Goal: Task Accomplishment & Management: Use online tool/utility

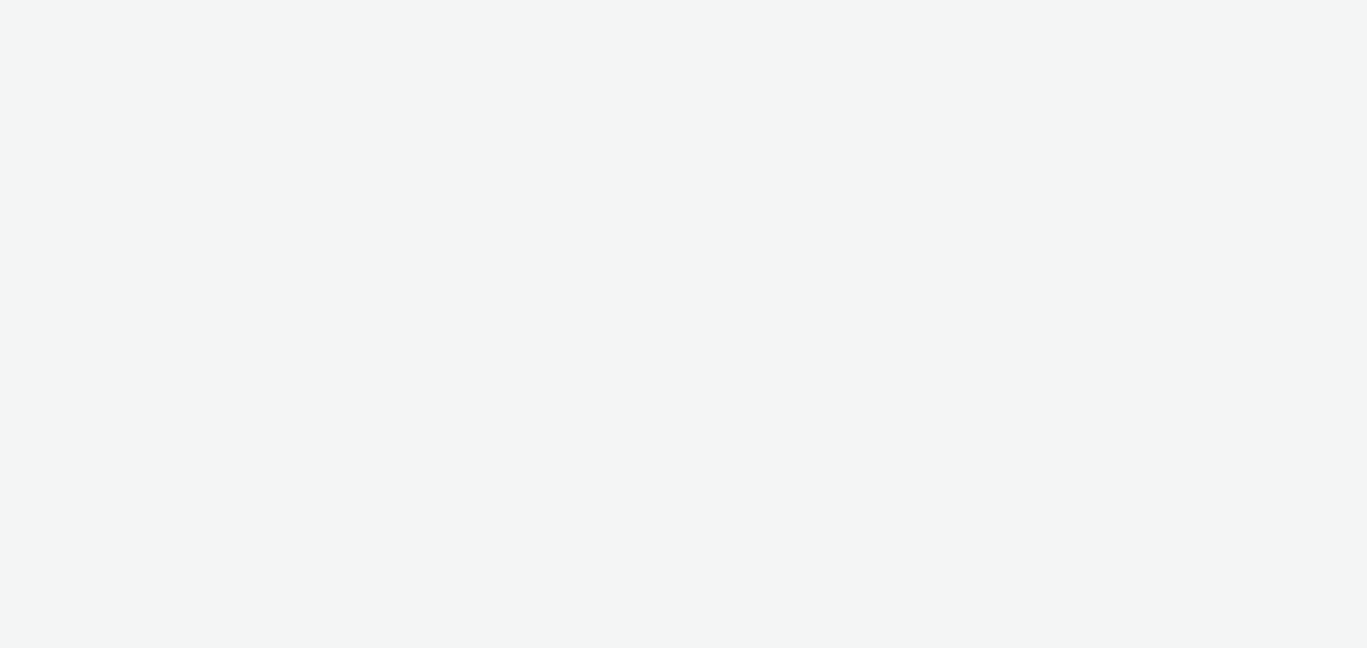
select select "76ad0396-c468-4d1d-af63-4d32e1bf98e8"
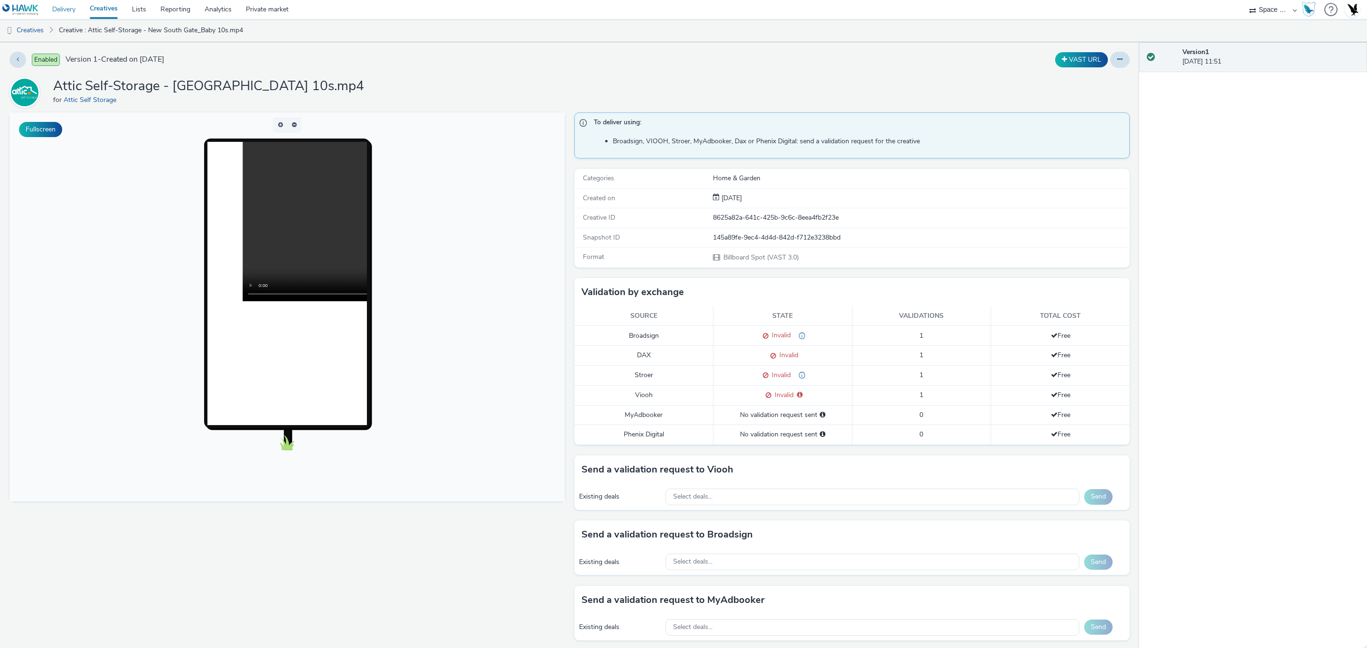
click at [73, 10] on link "Delivery" at bounding box center [63, 9] width 37 height 19
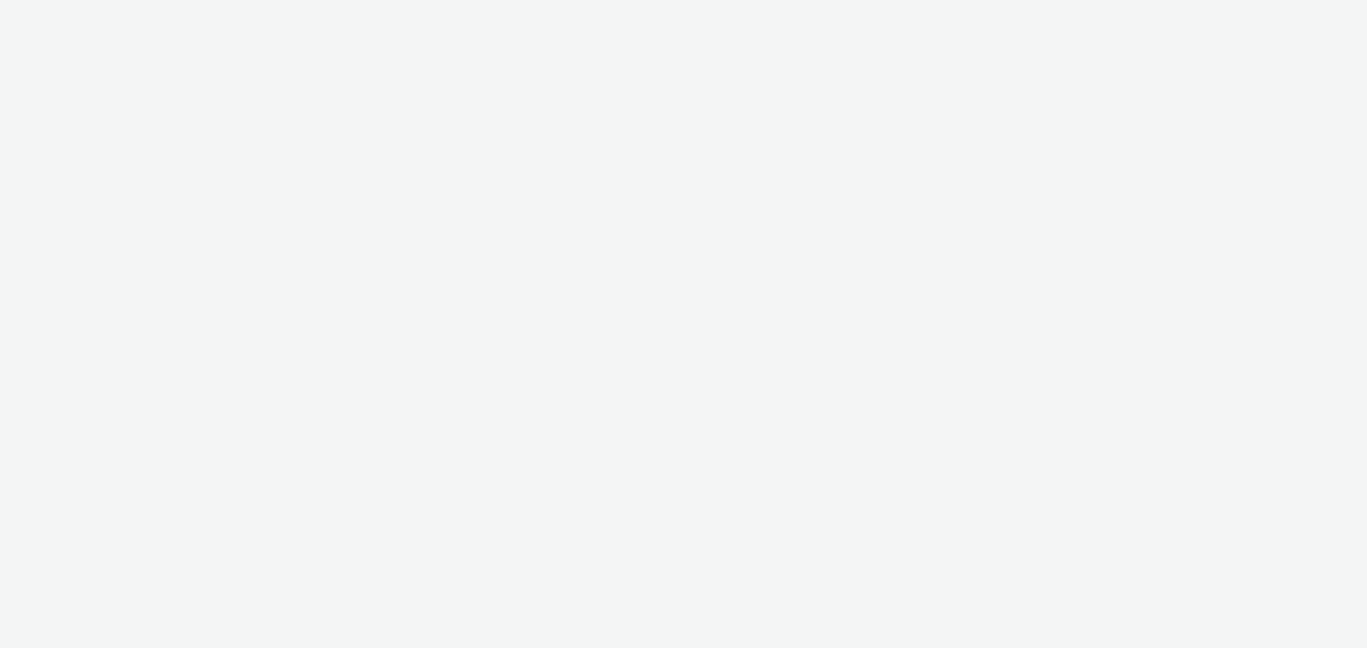
select select "76ad0396-c468-4d1d-af63-4d32e1bf98e8"
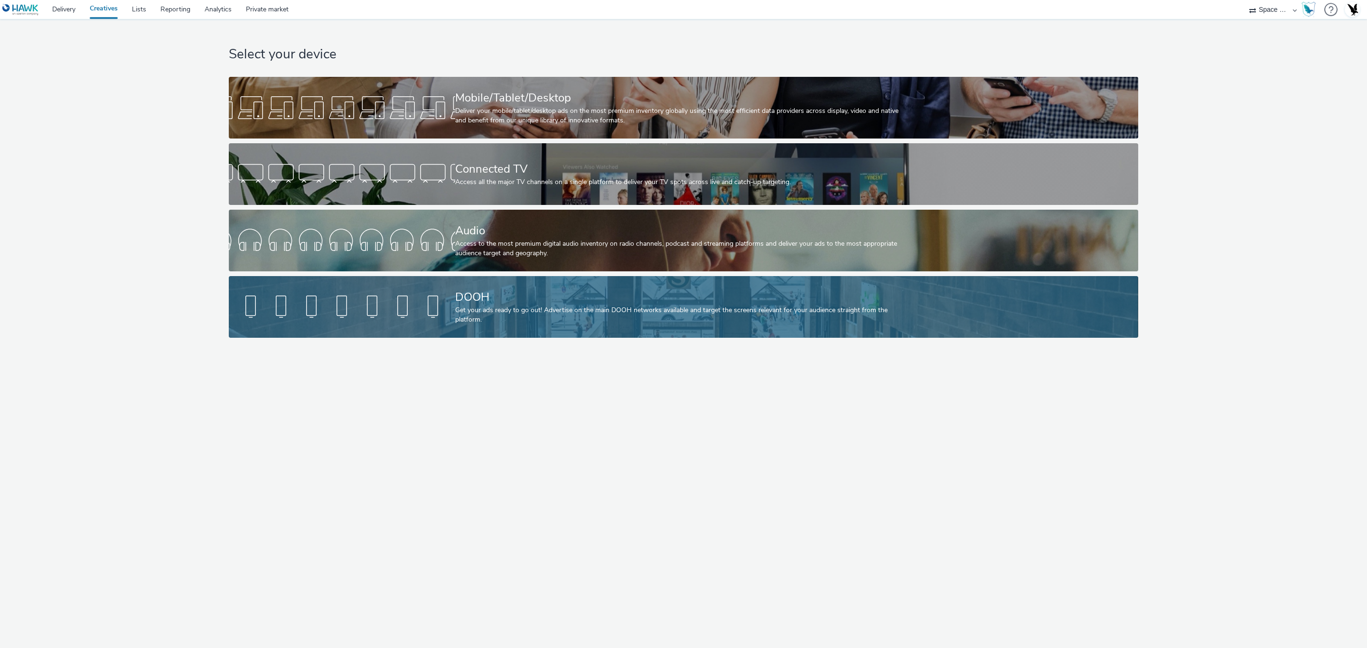
click at [505, 306] on div "Get your ads ready to go out! Advertise on the main DOOH networks available and…" at bounding box center [681, 315] width 453 height 19
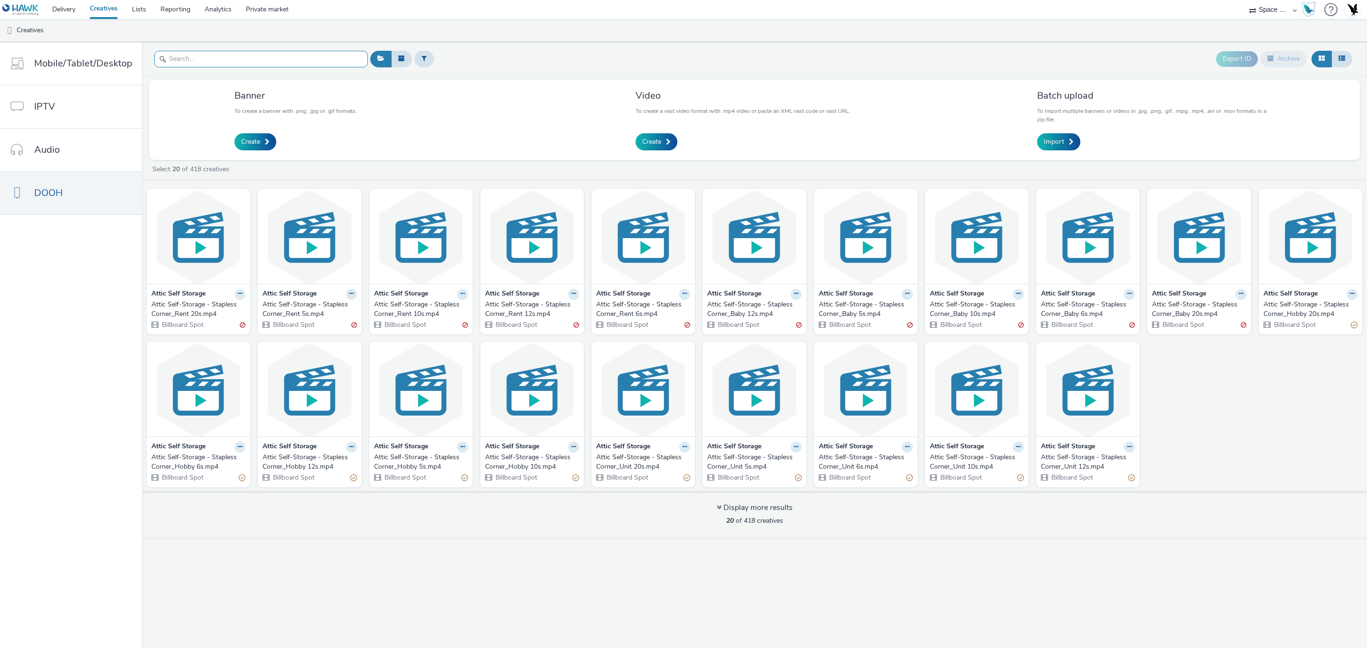
click at [300, 65] on input "text" at bounding box center [261, 59] width 214 height 17
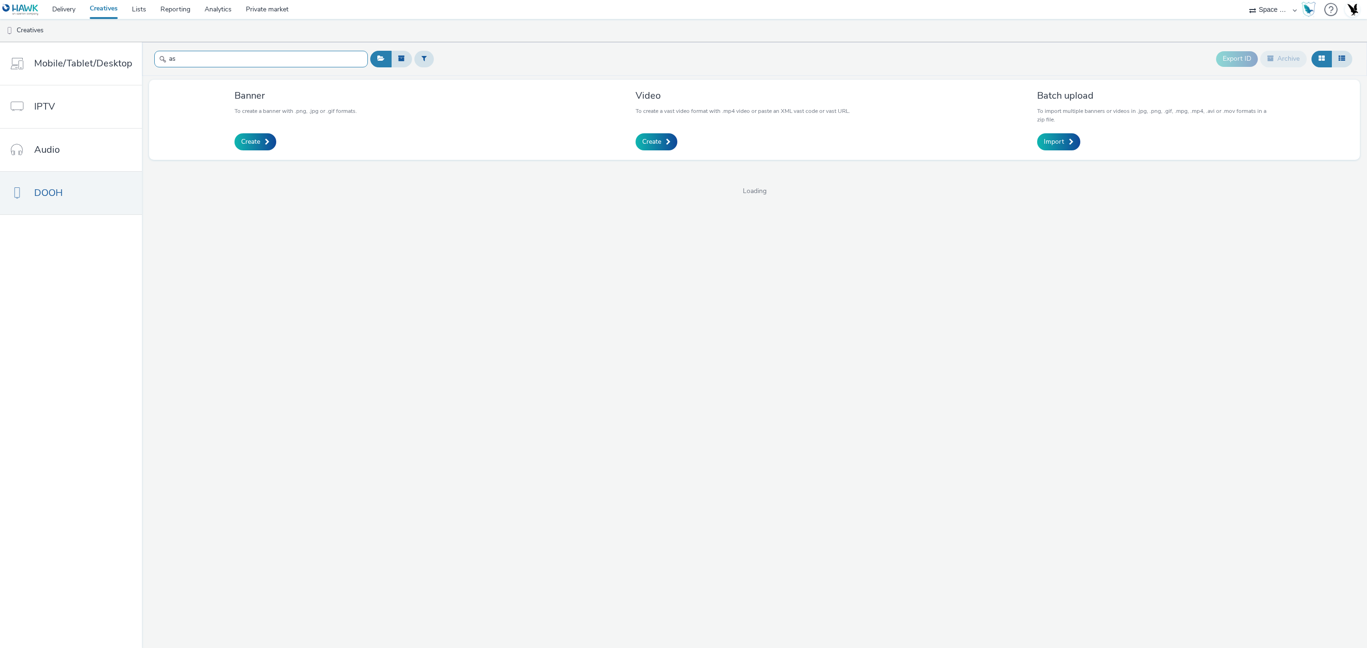
type input "a"
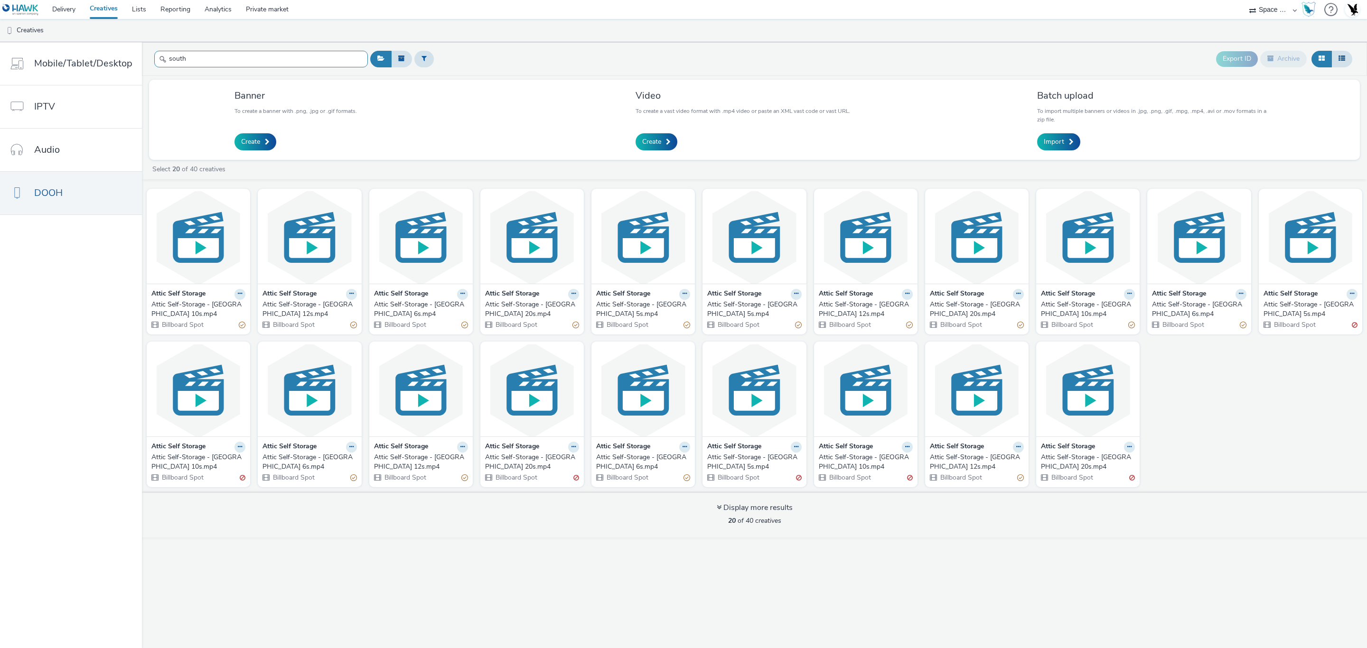
type input "south"
click at [410, 307] on div "Attic Self-Storage - New South Gate_Unit 6s.mp4" at bounding box center [419, 309] width 90 height 19
click at [319, 313] on div "Attic Self-Storage - New South Gate_Unit 12s.mp4" at bounding box center [307, 309] width 90 height 19
click at [1061, 409] on img at bounding box center [1087, 390] width 99 height 93
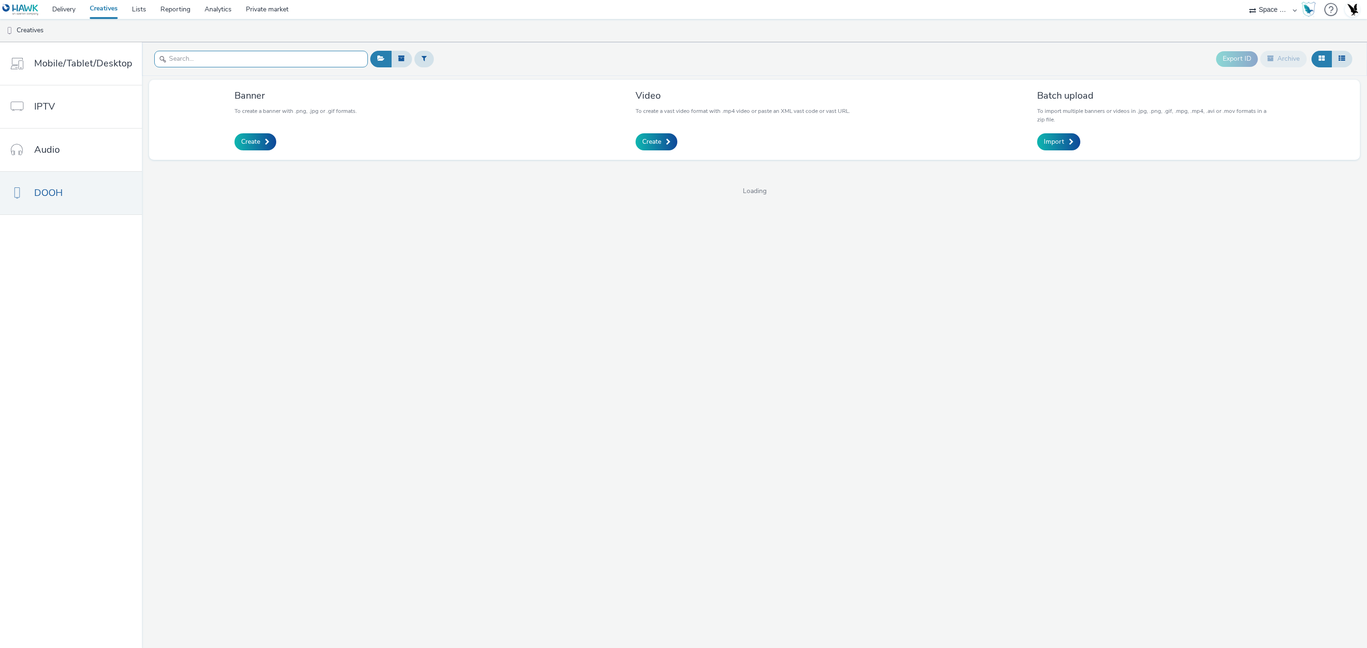
click at [188, 58] on input "text" at bounding box center [261, 59] width 214 height 17
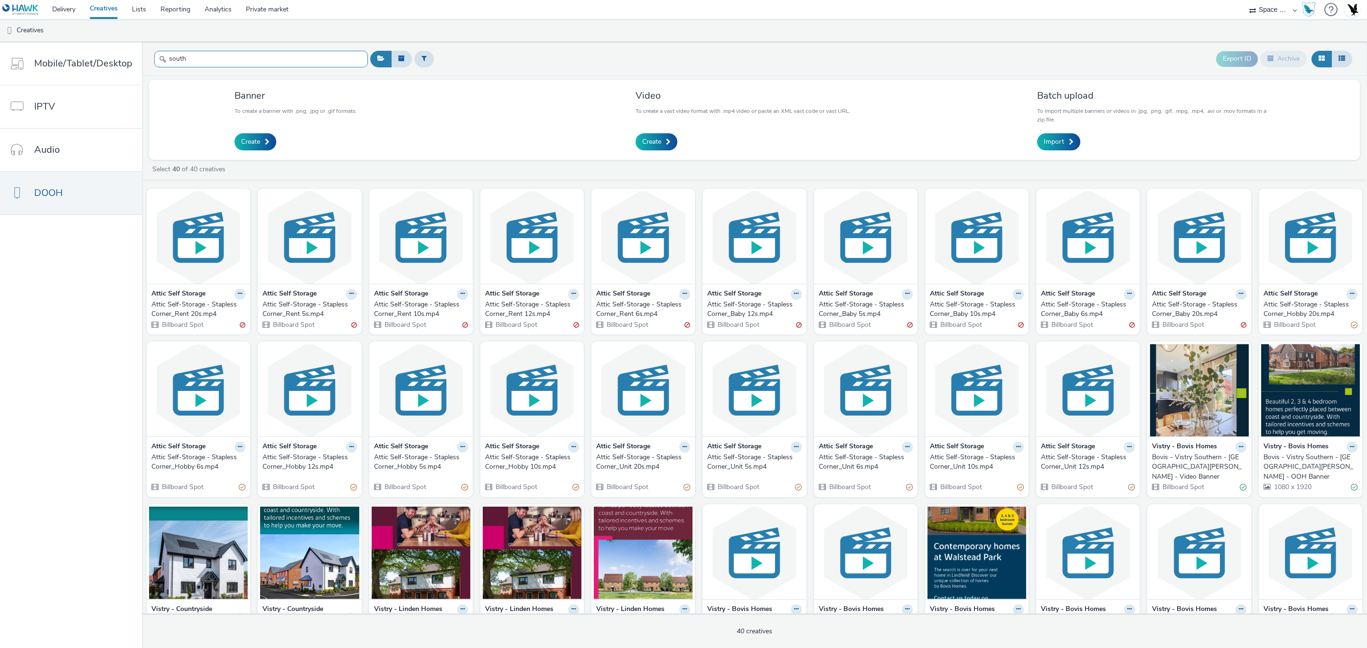
click at [332, 58] on input "south" at bounding box center [261, 59] width 214 height 17
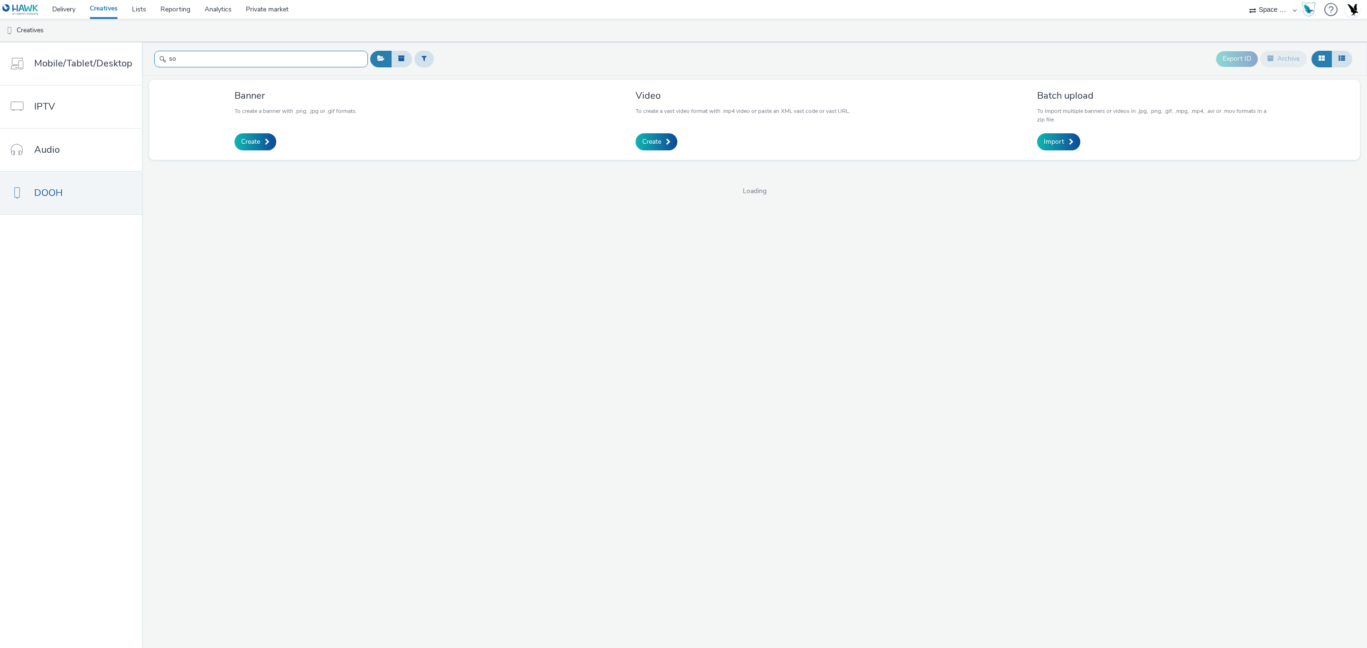
type input "s"
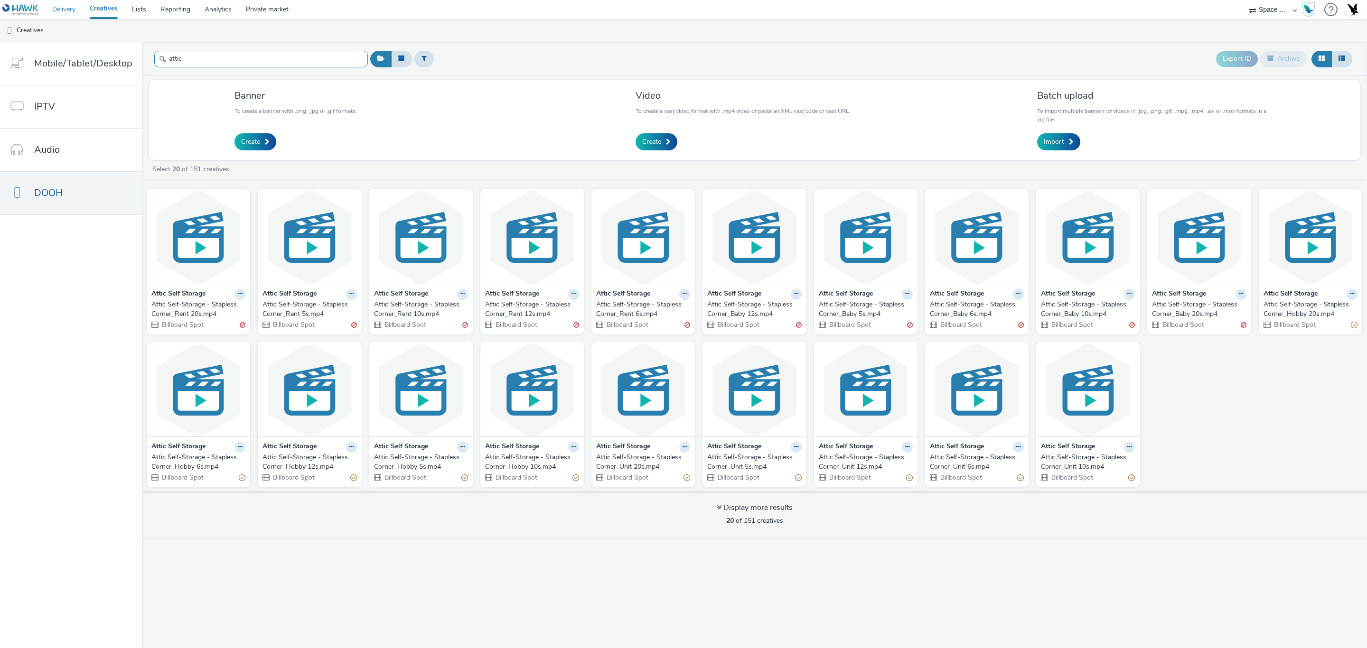
type input "attic"
click at [53, 15] on link "Delivery" at bounding box center [63, 9] width 37 height 19
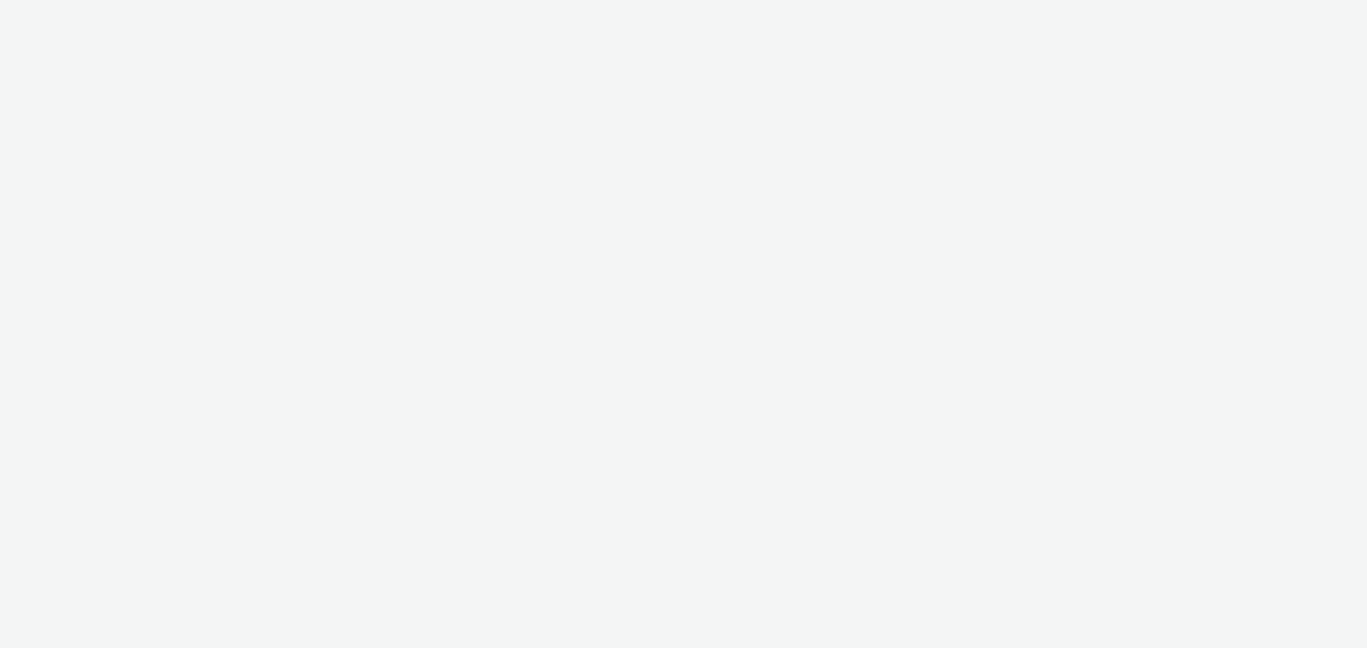
select select "76ad0396-c468-4d1d-af63-4d32e1bf98e8"
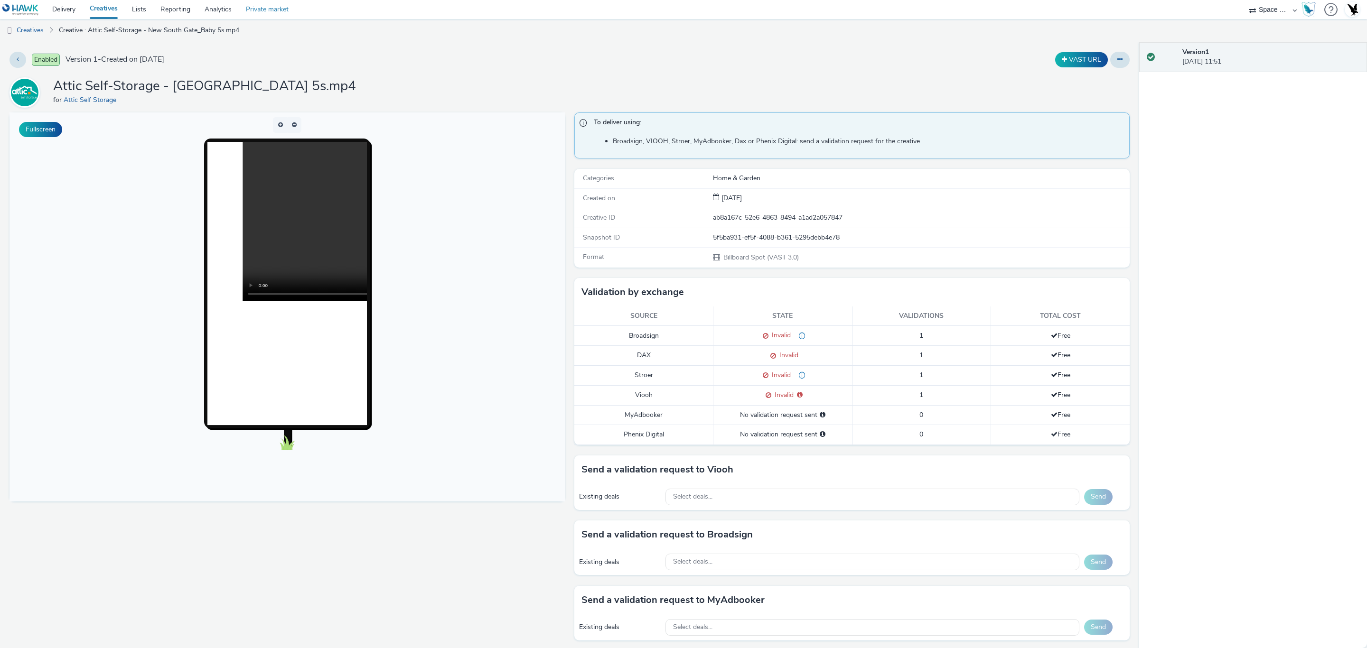
click at [279, 18] on link "Private market" at bounding box center [267, 9] width 57 height 19
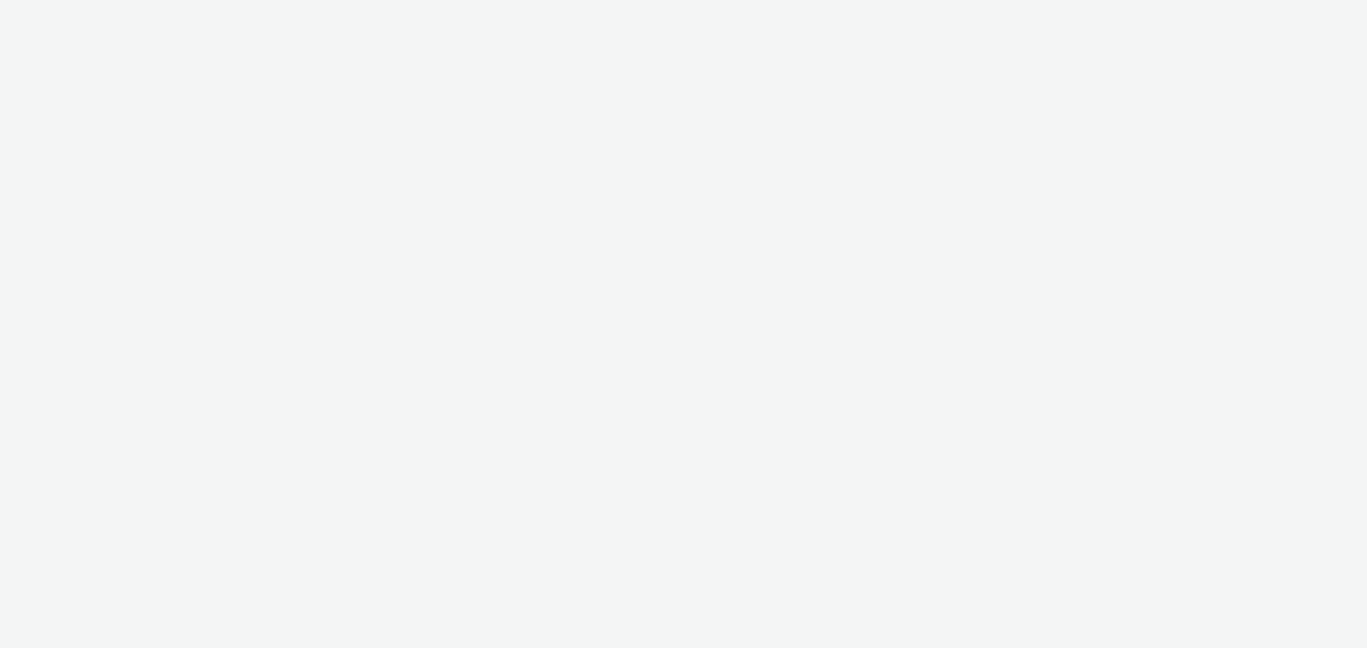
select select "76ad0396-c468-4d1d-af63-4d32e1bf98e8"
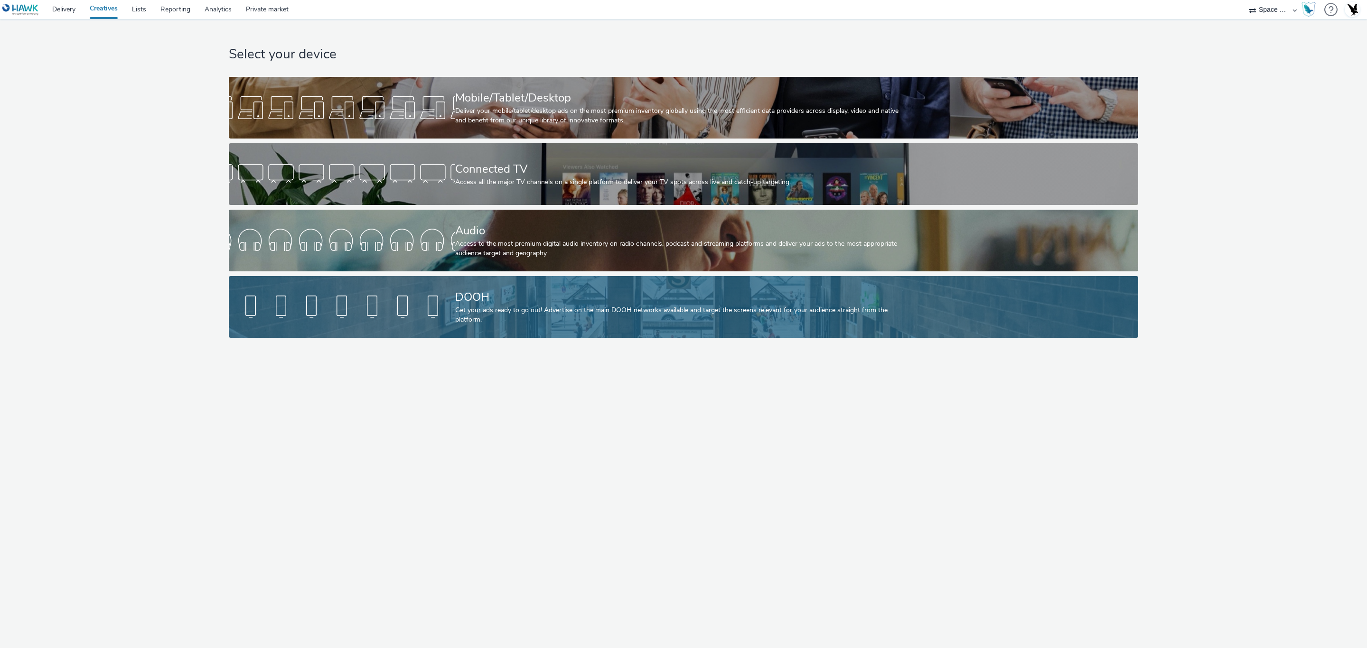
click at [596, 314] on div "Get your ads ready to go out! Advertise on the main DOOH networks available and…" at bounding box center [681, 315] width 453 height 19
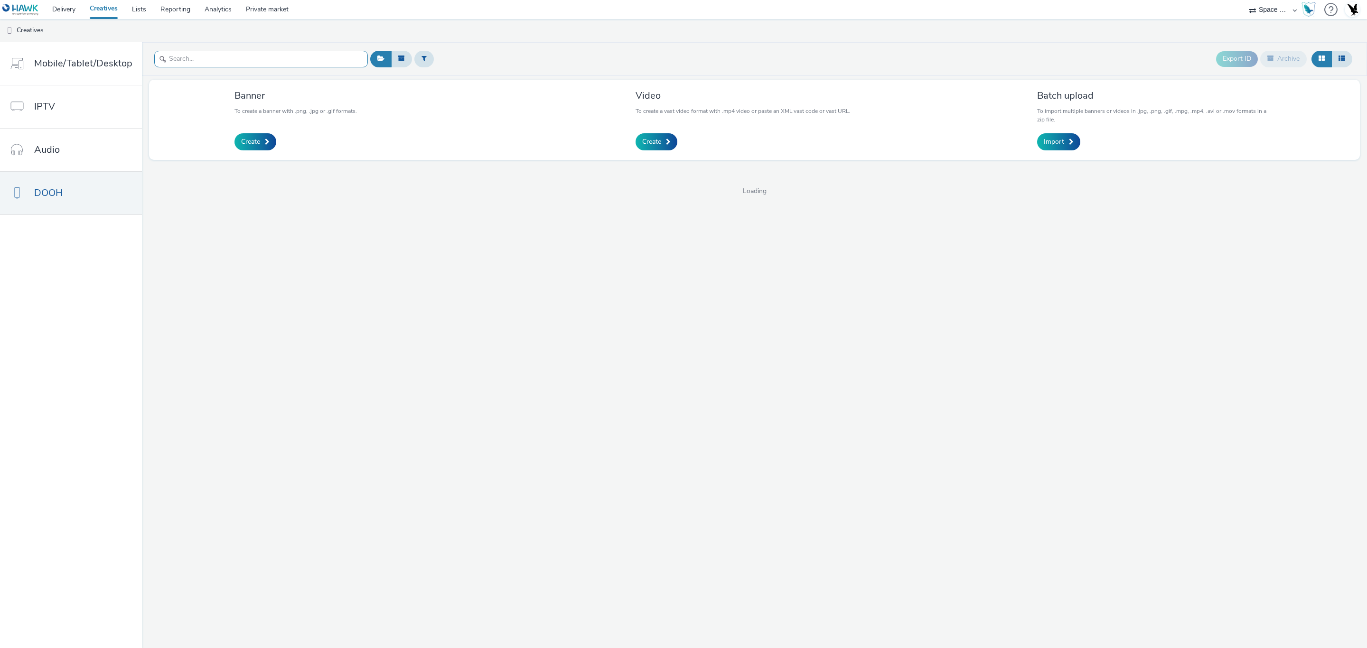
click at [303, 54] on input "text" at bounding box center [261, 59] width 214 height 17
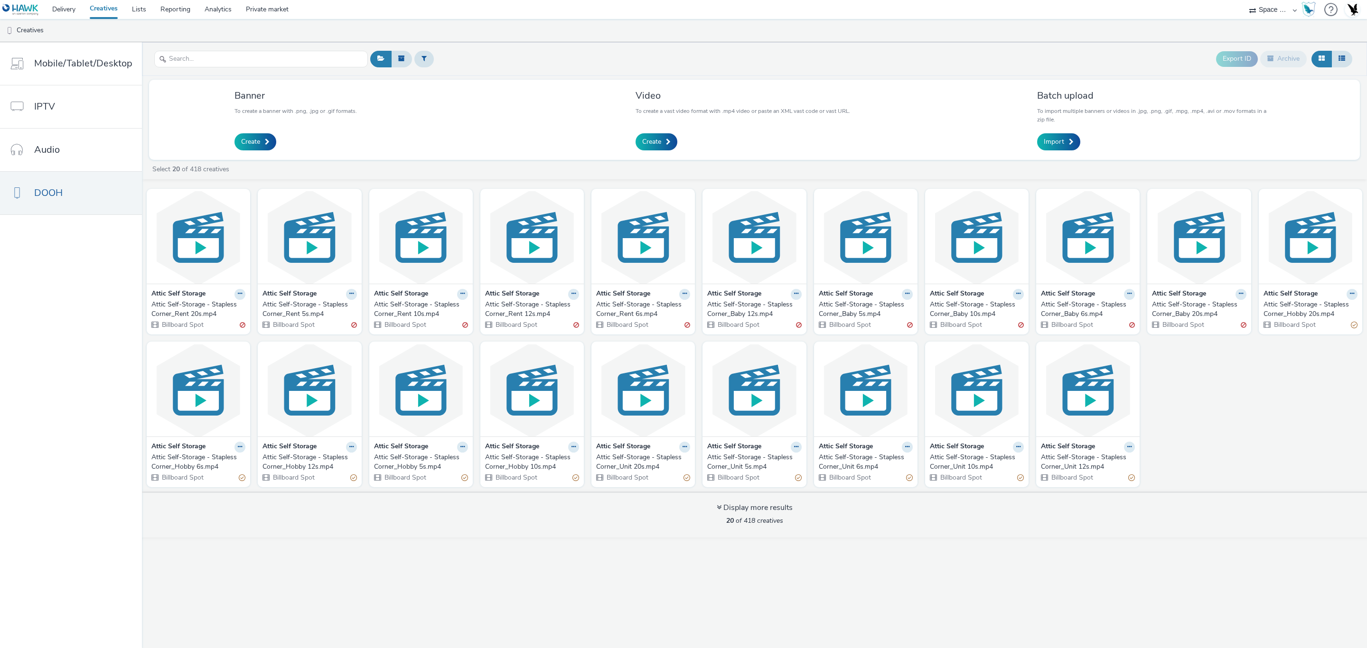
click at [401, 313] on div "Attic Self-Storage - Stapless Corner_Rent 10s.mp4" at bounding box center [419, 309] width 90 height 19
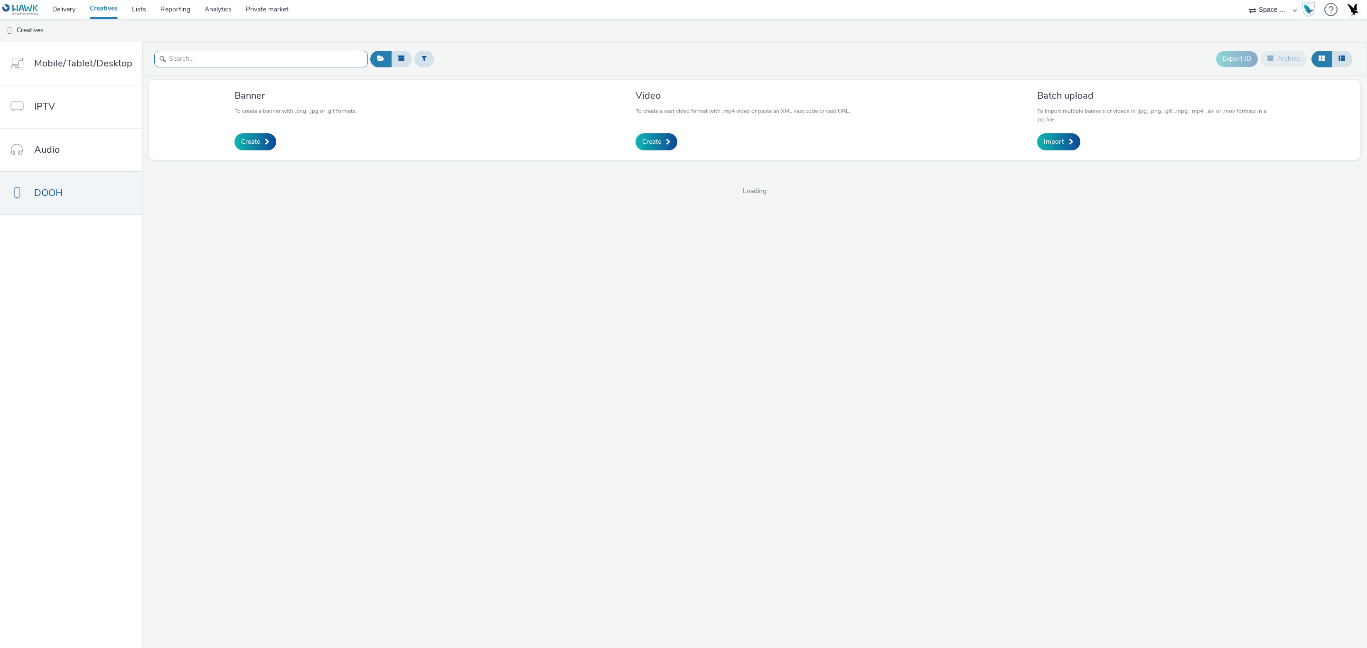
click at [196, 58] on input "text" at bounding box center [261, 59] width 214 height 17
type input "south"
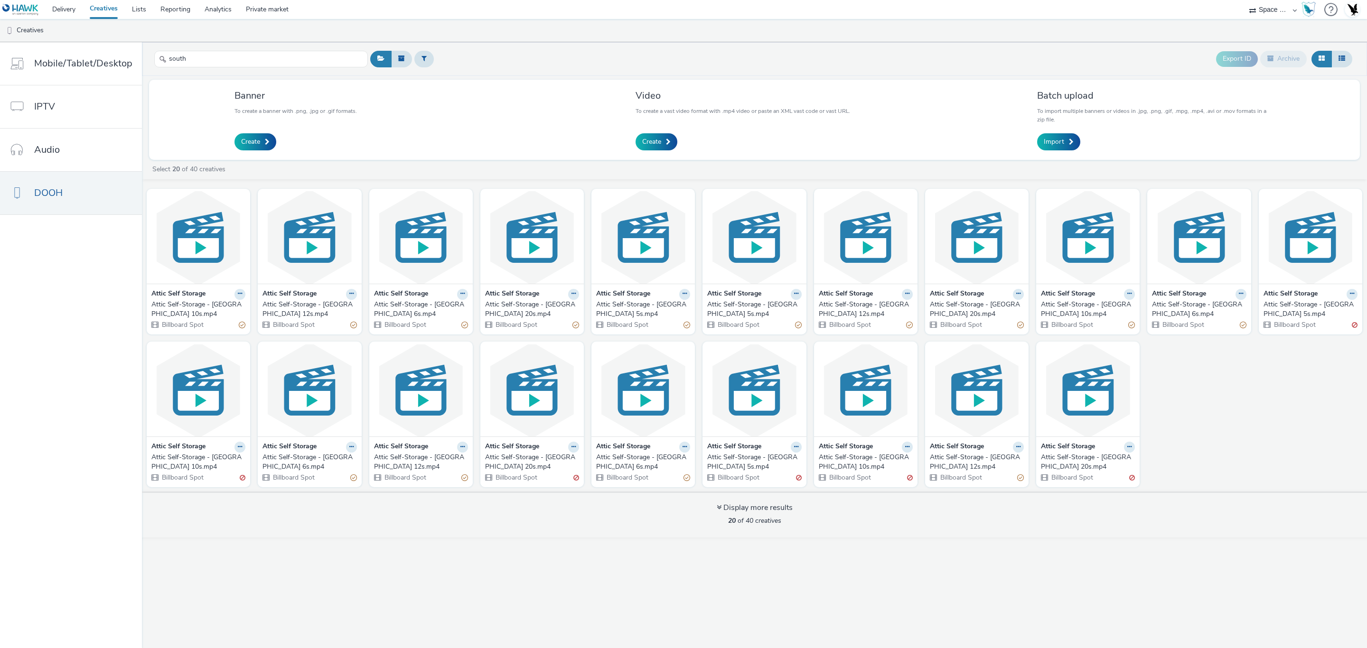
click at [205, 309] on div "Attic Self-Storage - New South Gate_Unit 10s.mp4" at bounding box center [196, 309] width 90 height 19
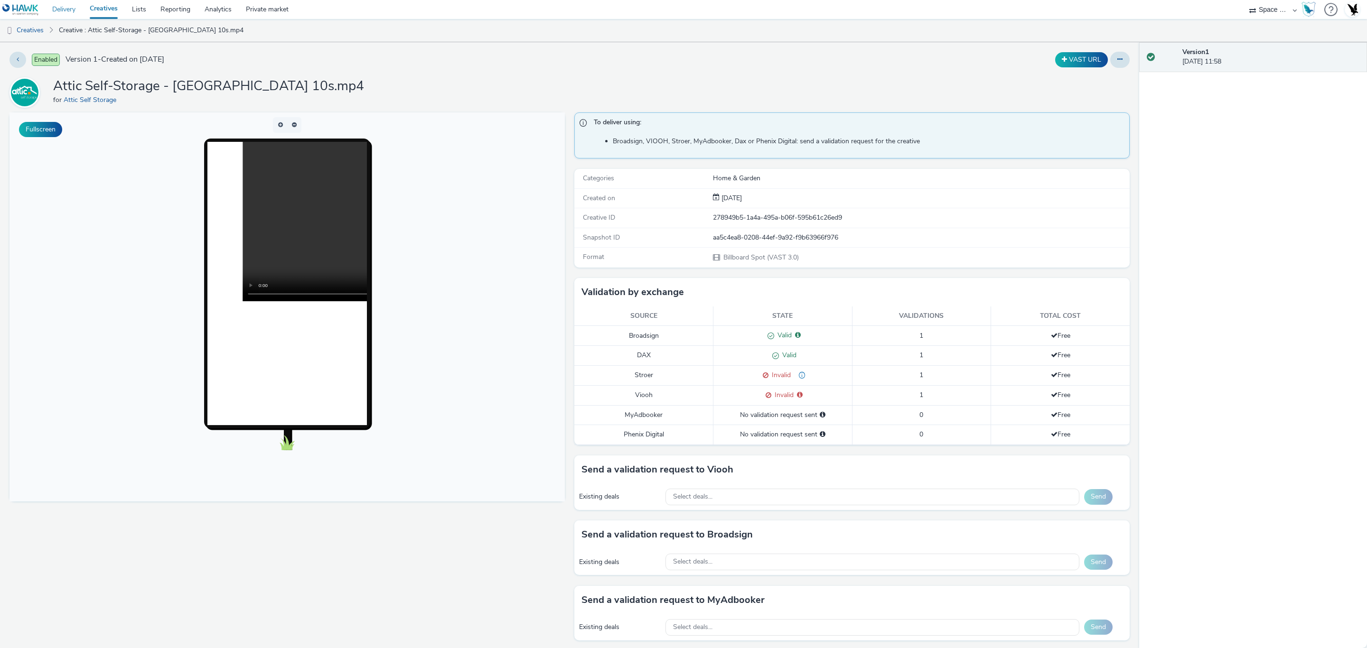
click at [48, 9] on link "Delivery" at bounding box center [63, 9] width 37 height 19
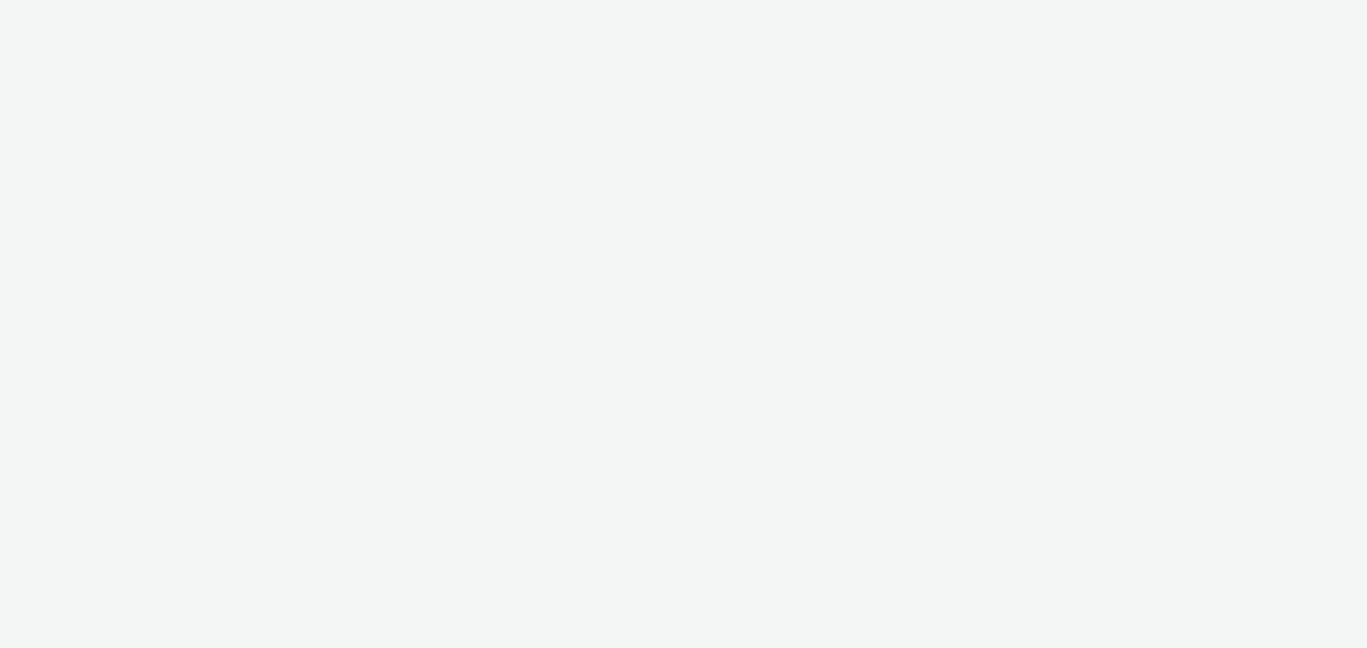
select select "76ad0396-c468-4d1d-af63-4d32e1bf98e8"
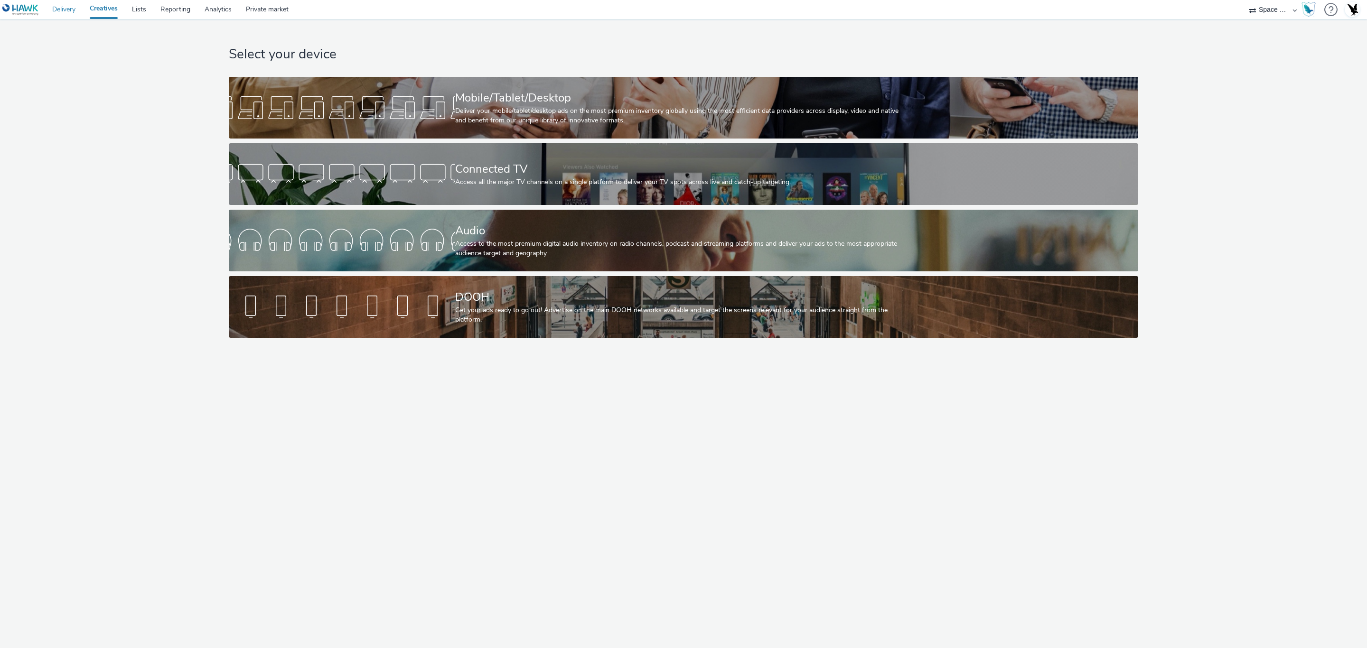
click at [74, 8] on link "Delivery" at bounding box center [63, 9] width 37 height 19
